Goal: Check status

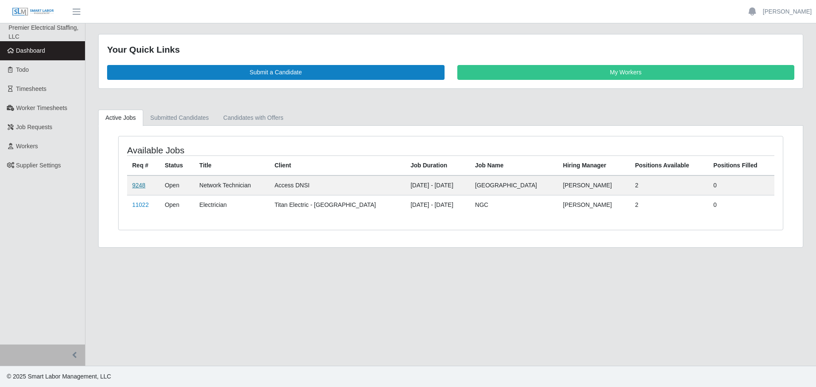
click at [139, 182] on link "9248" at bounding box center [138, 185] width 13 height 7
